Goal: Transaction & Acquisition: Purchase product/service

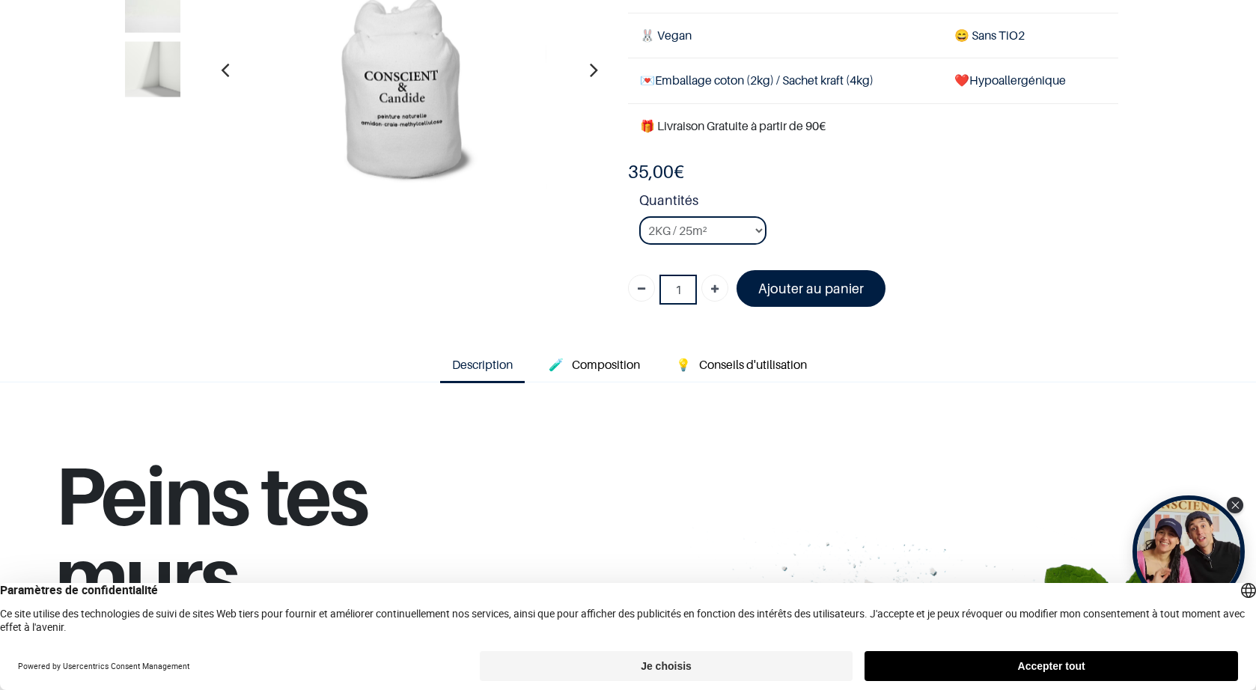
scroll to position [225, 0]
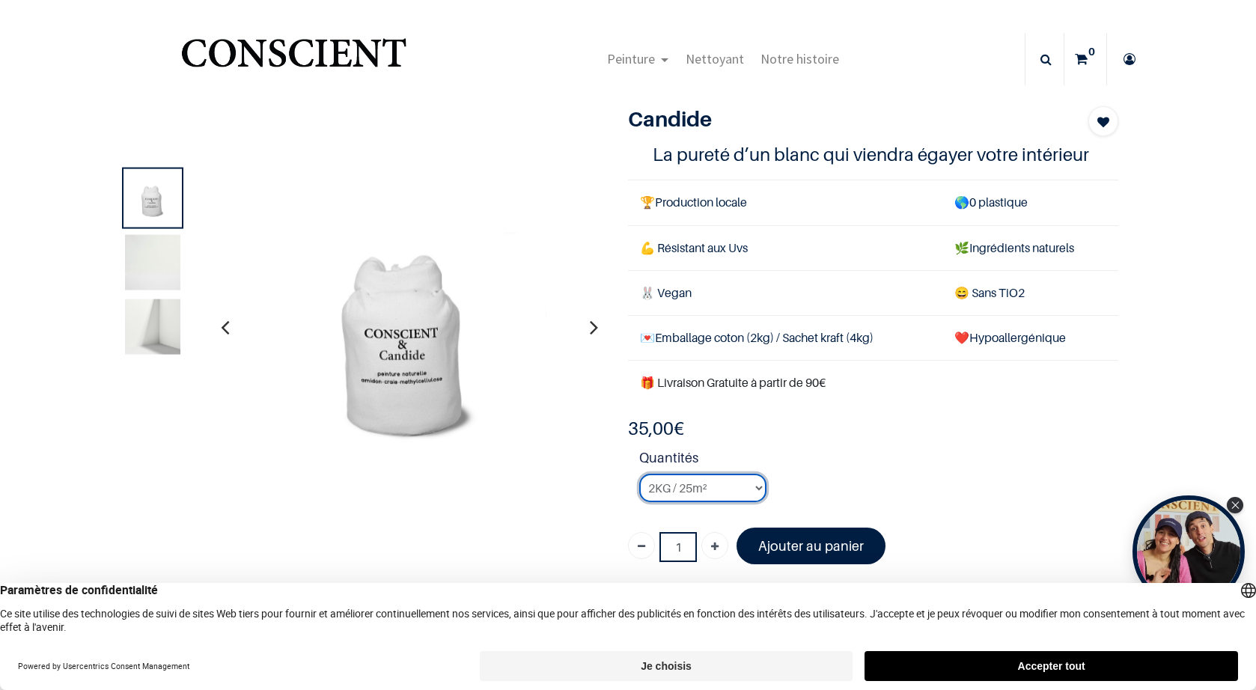
click at [743, 488] on select "2KG / 25m² 4KG / 50m² 8KG / 100m² Testeur" at bounding box center [702, 488] width 127 height 28
click at [796, 548] on font "Ajouter au panier" at bounding box center [811, 546] width 106 height 16
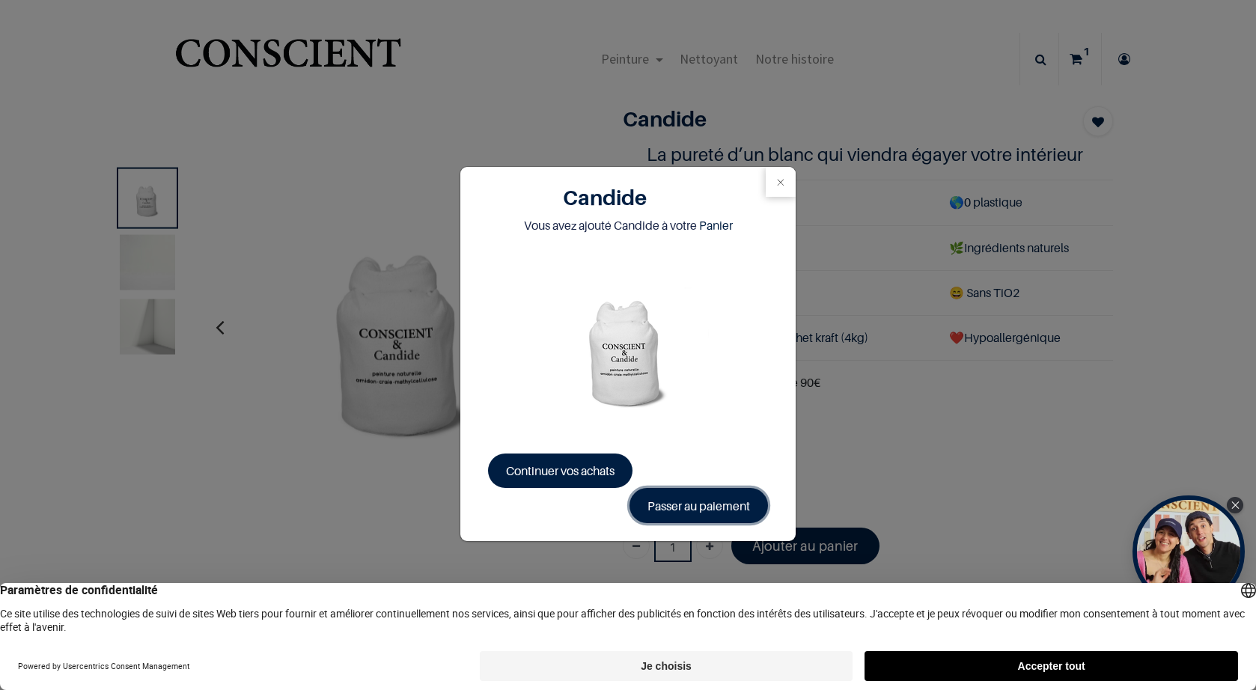
click at [667, 507] on link "Passer au paiement" at bounding box center [698, 505] width 138 height 34
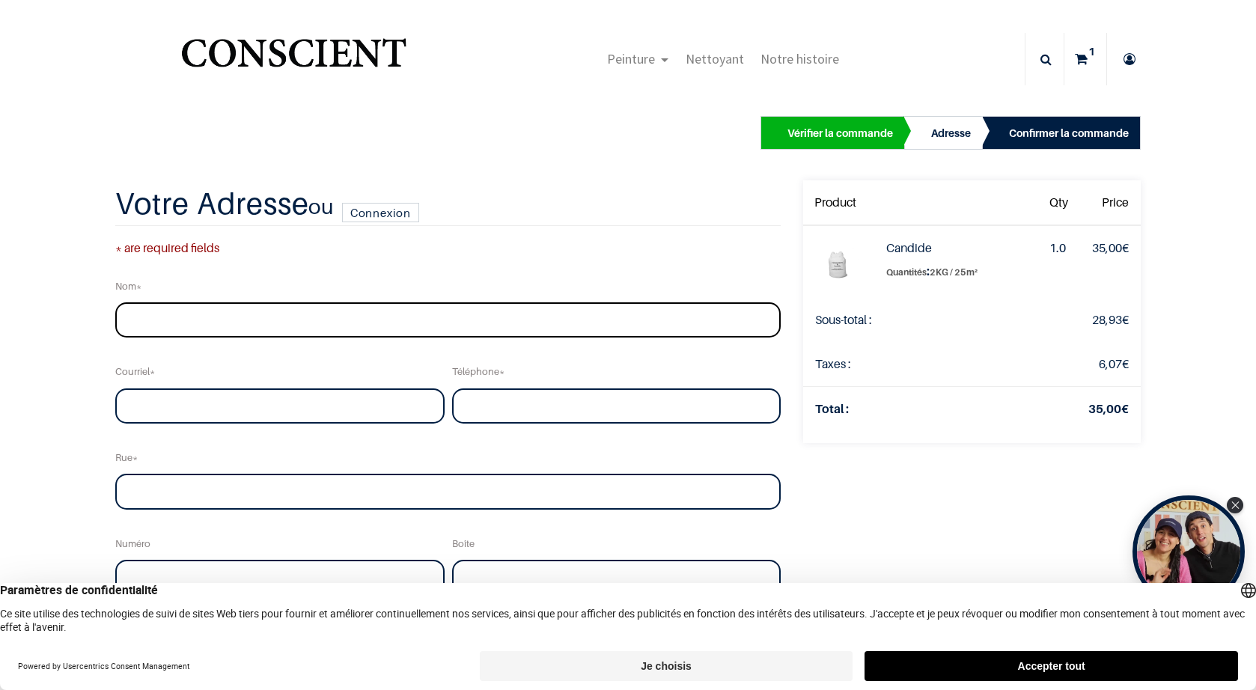
click at [206, 311] on input "text" at bounding box center [447, 320] width 665 height 36
type input "[PERSON_NAME]"
type input "[EMAIL_ADDRESS][DOMAIN_NAME]"
type input "0610147722"
type input "[GEOGRAPHIC_DATA]"
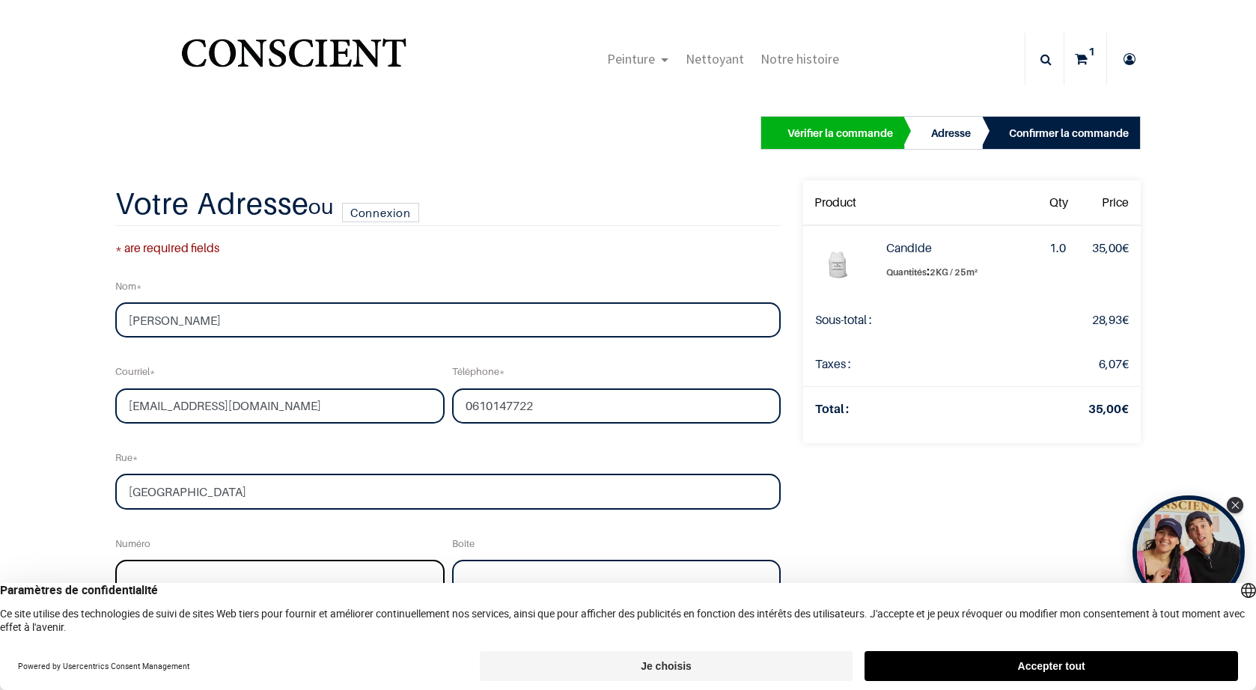
type input "2446"
type input "bouville"
type input "76360"
select select "75"
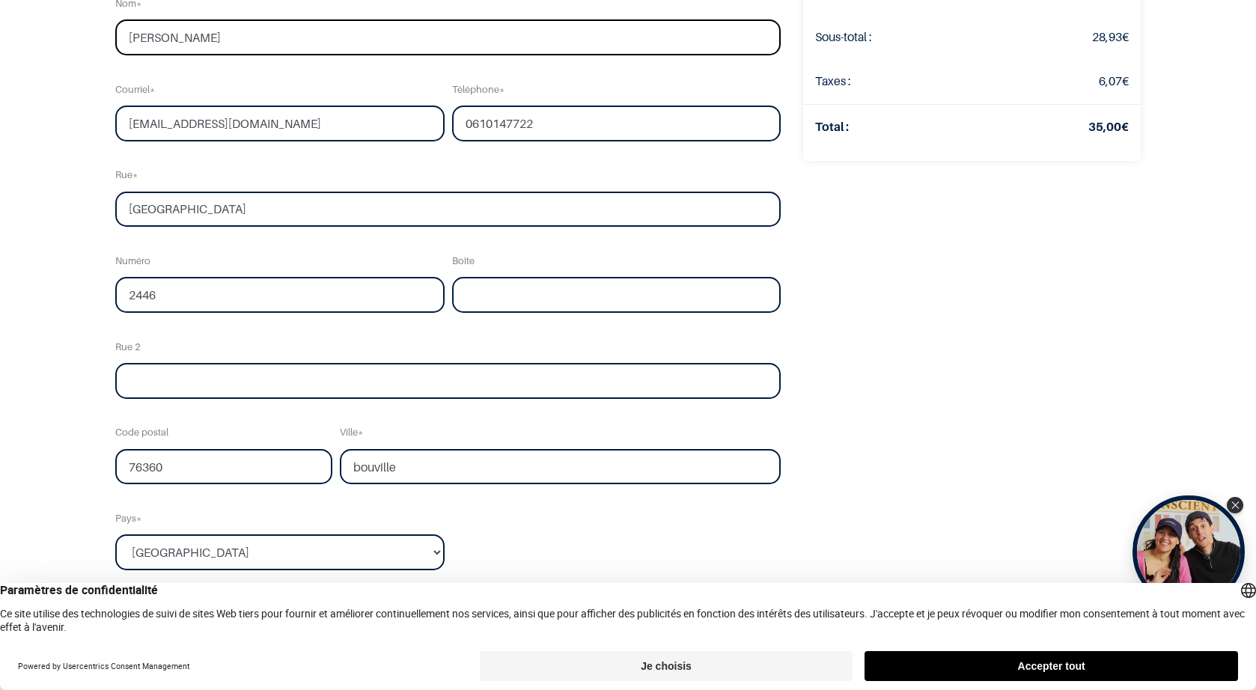
scroll to position [225, 0]
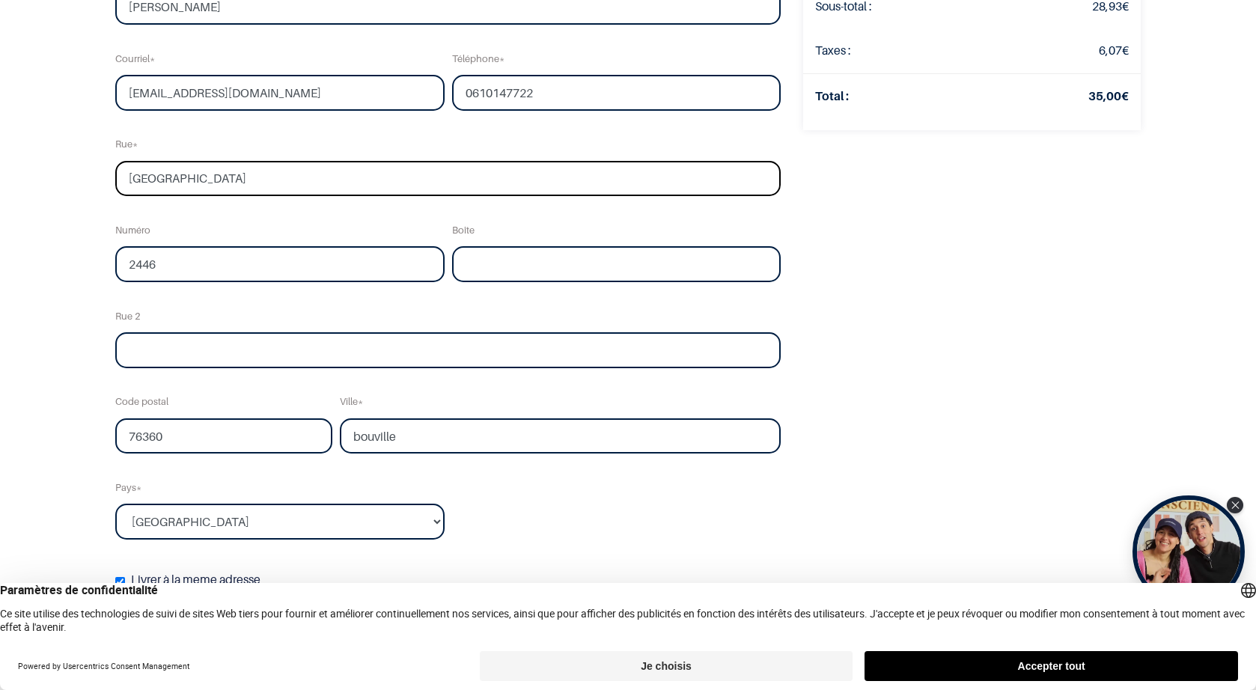
click at [124, 178] on input "[GEOGRAPHIC_DATA]" at bounding box center [447, 179] width 665 height 36
type input "[GEOGRAPHIC_DATA]"
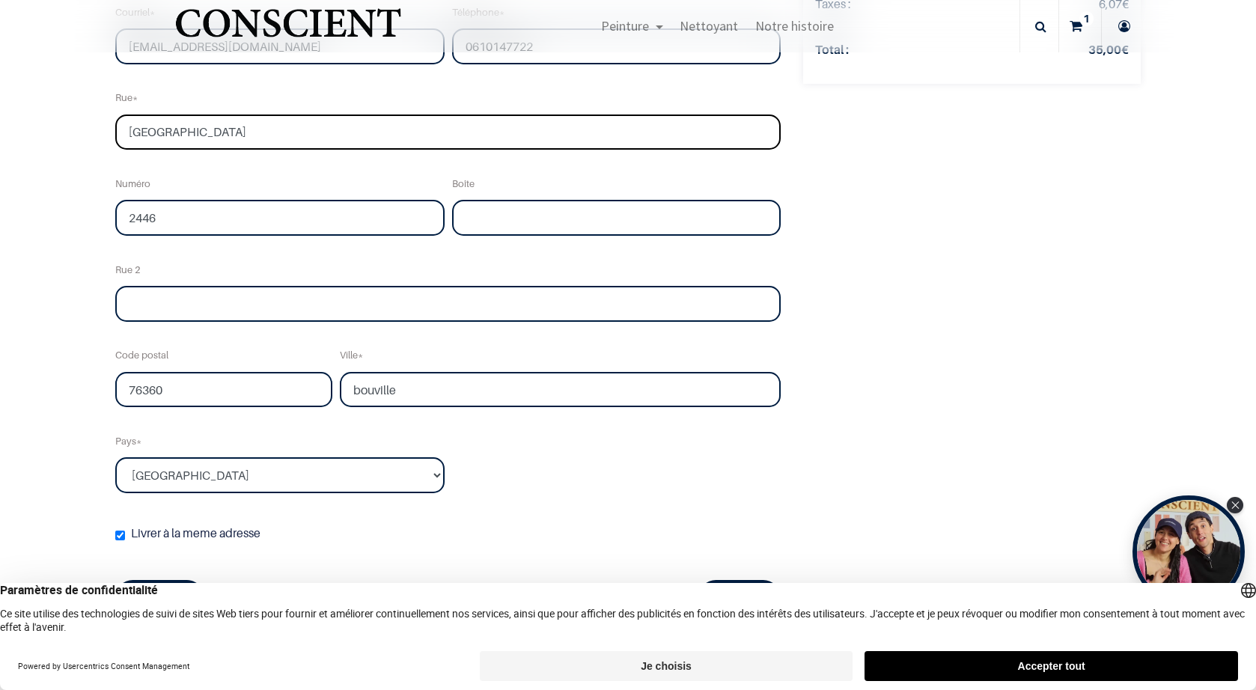
scroll to position [449, 0]
